Goal: Task Accomplishment & Management: Use online tool/utility

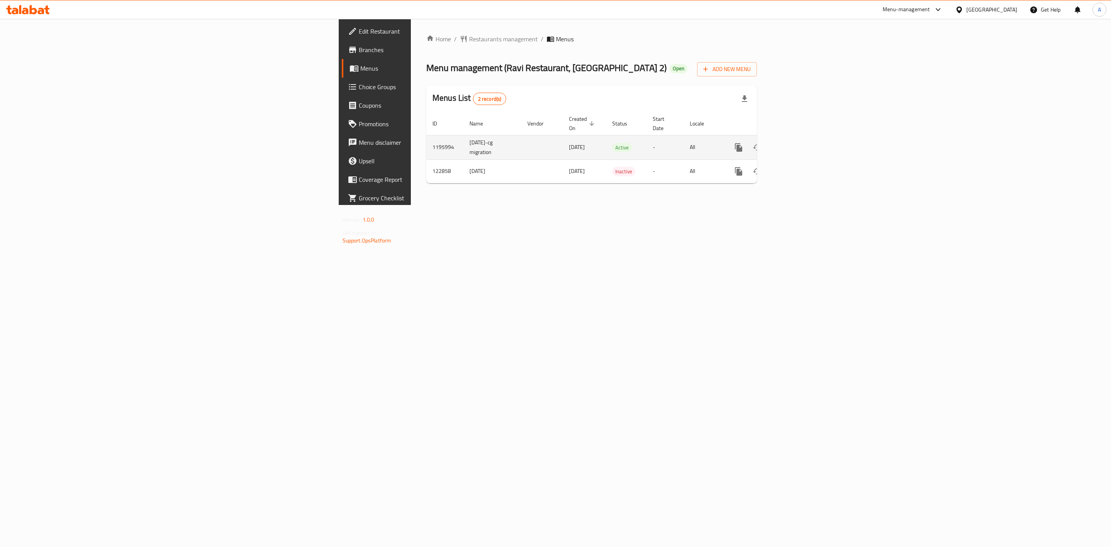
click at [426, 135] on td "1195994" at bounding box center [444, 147] width 37 height 24
copy td "1195994"
drag, startPoint x: 712, startPoint y: 330, endPoint x: 704, endPoint y: 331, distance: 7.8
click at [712, 205] on div "Home / Restaurants management / Menus Menu management ( Ravi Restaurant, Al Nah…" at bounding box center [591, 112] width 361 height 186
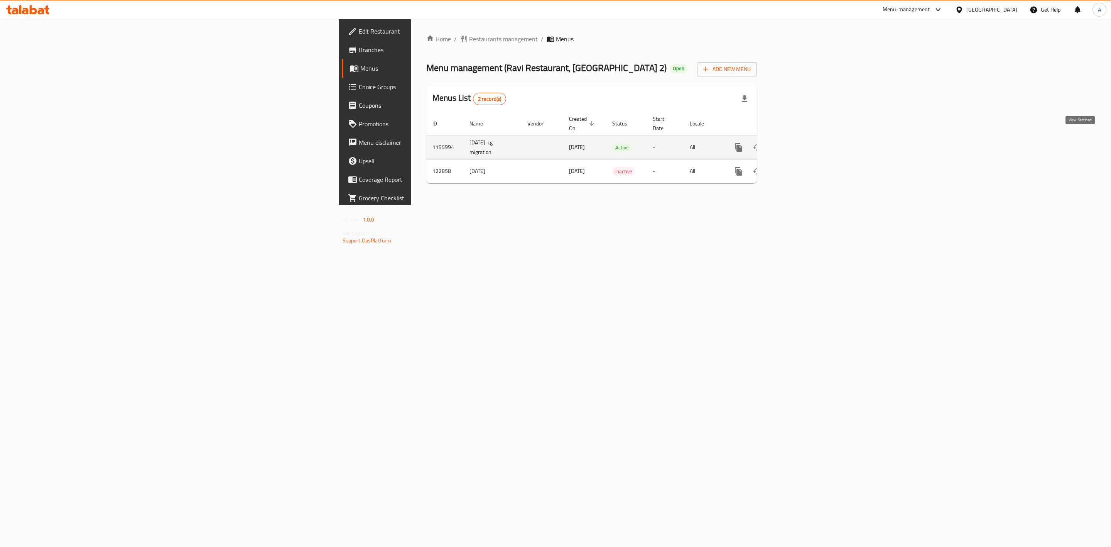
click at [799, 143] on icon "enhanced table" at bounding box center [793, 147] width 9 height 9
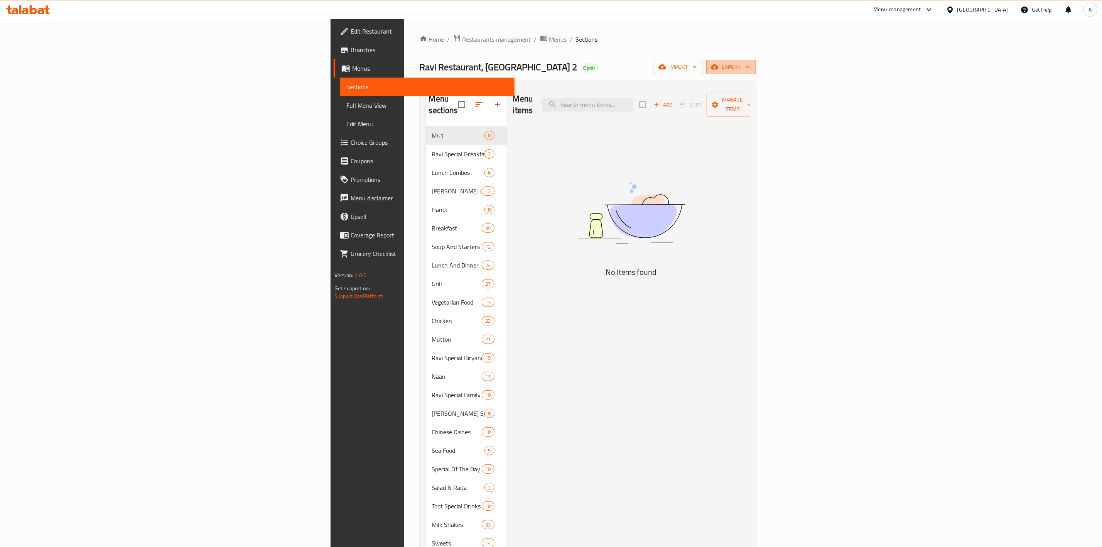
click at [750, 62] on span "export" at bounding box center [730, 67] width 37 height 10
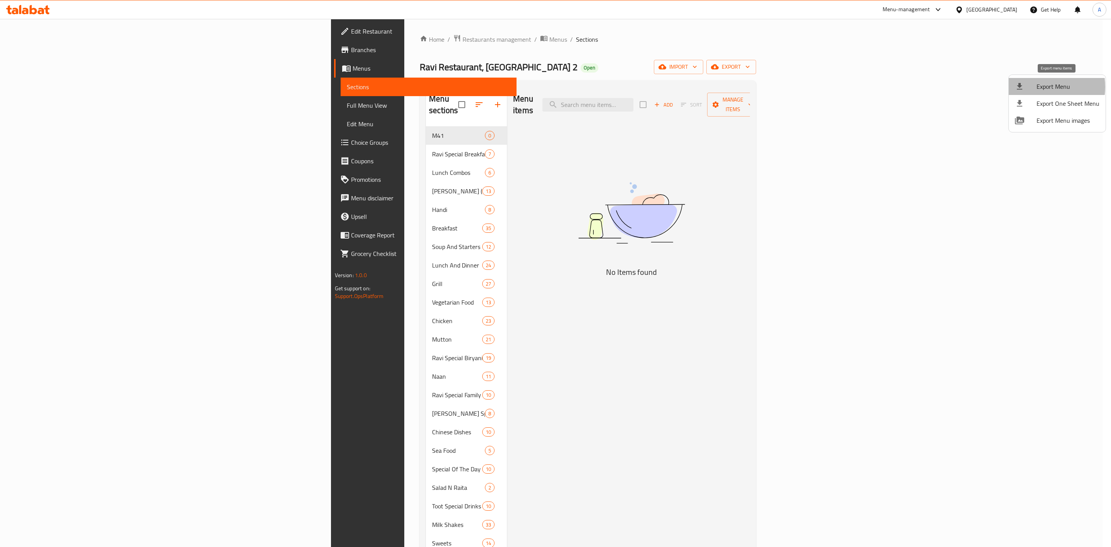
click at [1037, 87] on span "Export Menu" at bounding box center [1067, 86] width 63 height 9
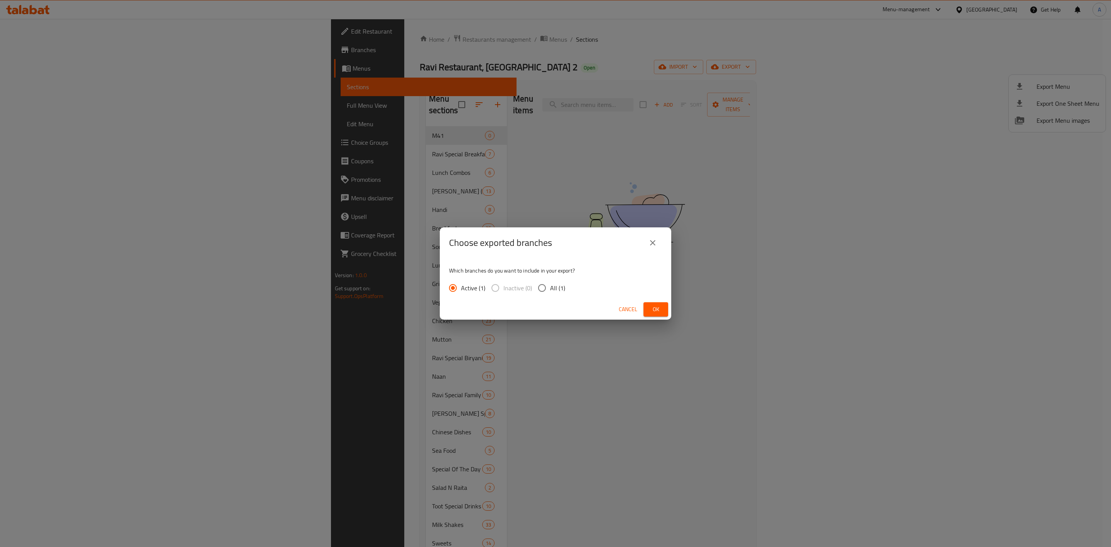
click at [548, 287] on input "All (1)" at bounding box center [542, 288] width 16 height 16
radio input "true"
click at [659, 308] on span "Ok" at bounding box center [655, 309] width 12 height 10
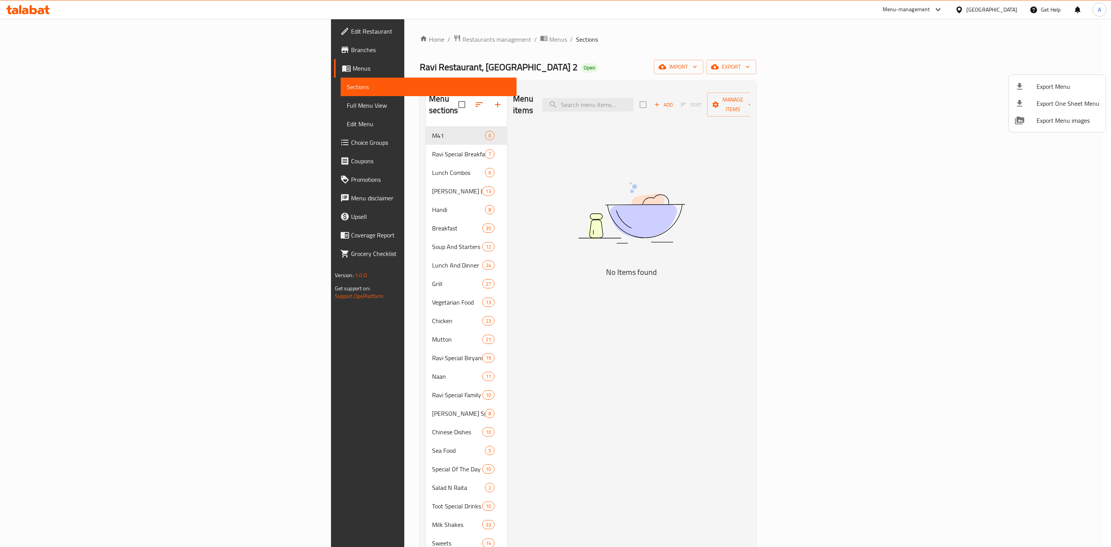
click at [64, 29] on div at bounding box center [555, 273] width 1111 height 547
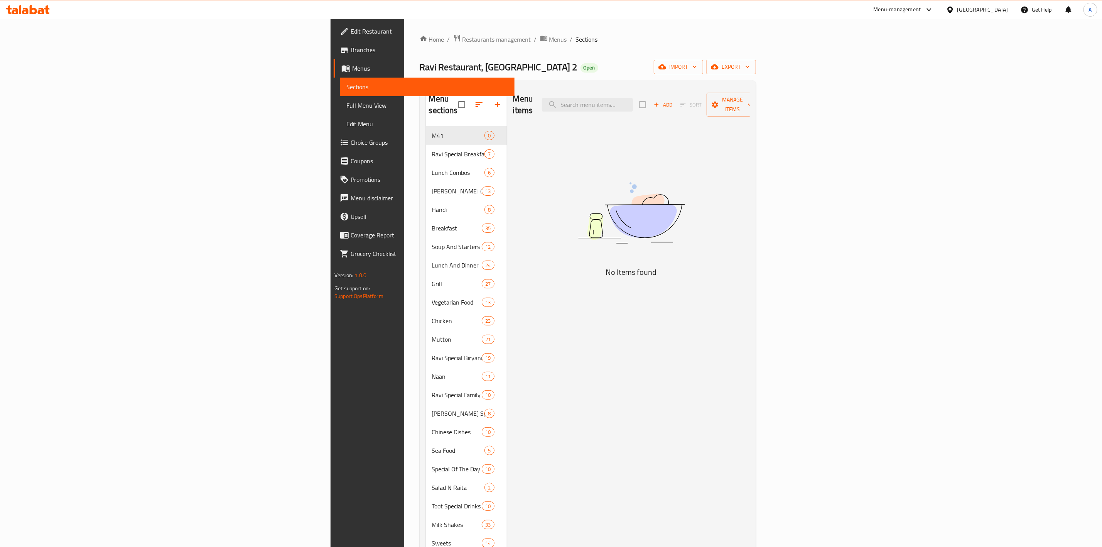
click at [351, 33] on span "Edit Restaurant" at bounding box center [430, 31] width 158 height 9
